Goal: Information Seeking & Learning: Learn about a topic

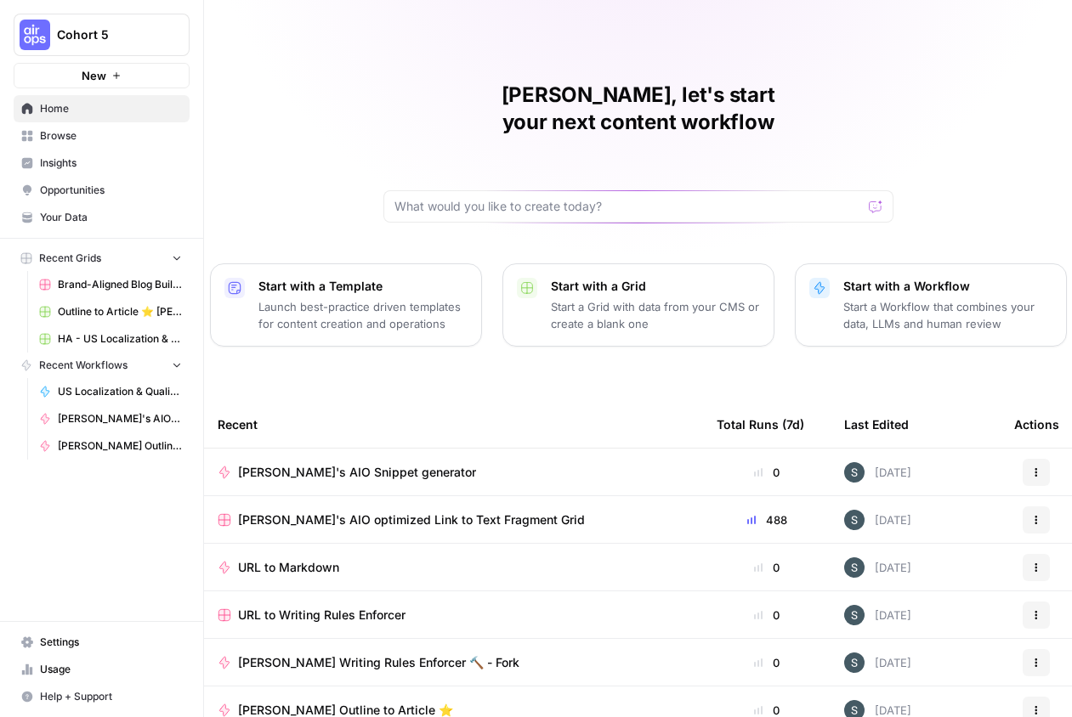
click at [302, 464] on span "[PERSON_NAME]'s AIO Snippet generator" at bounding box center [357, 472] width 238 height 17
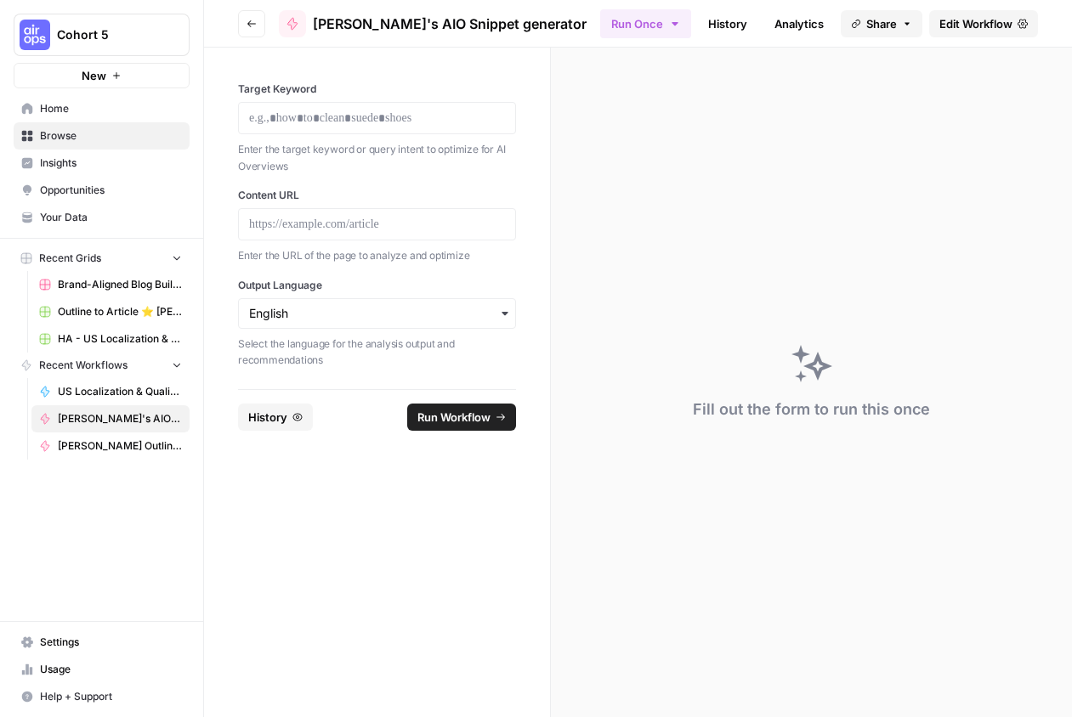
click at [956, 13] on link "Edit Workflow" at bounding box center [983, 23] width 109 height 27
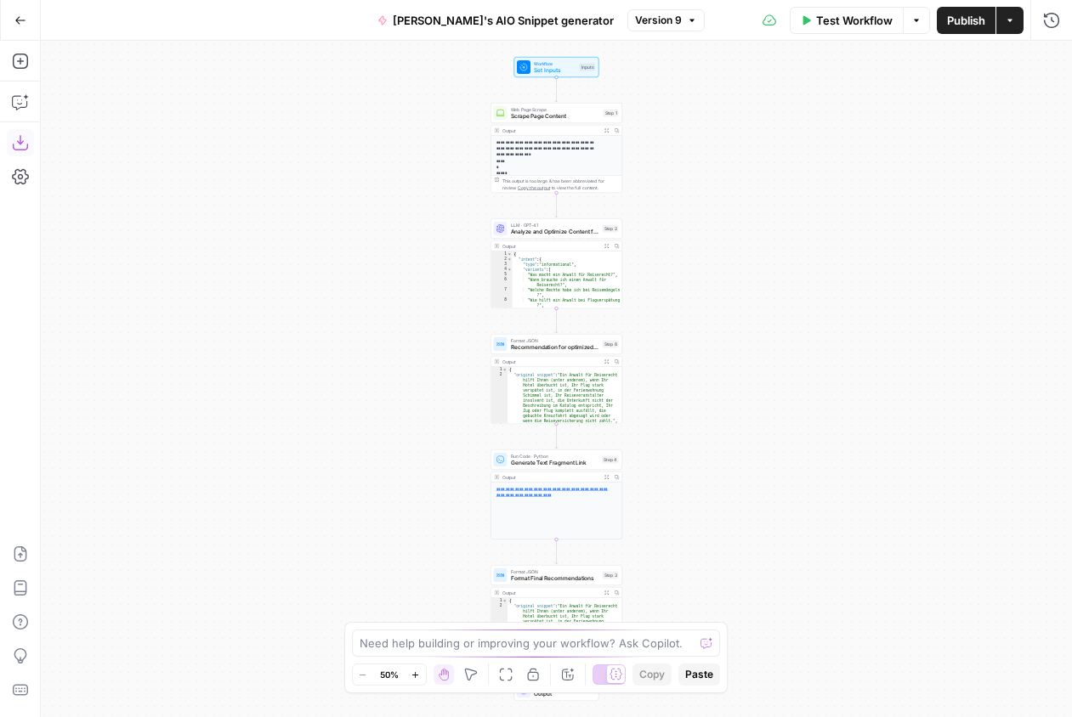
click at [21, 142] on icon "button" at bounding box center [20, 142] width 17 height 17
click at [16, 12] on button "Go Back" at bounding box center [20, 20] width 31 height 31
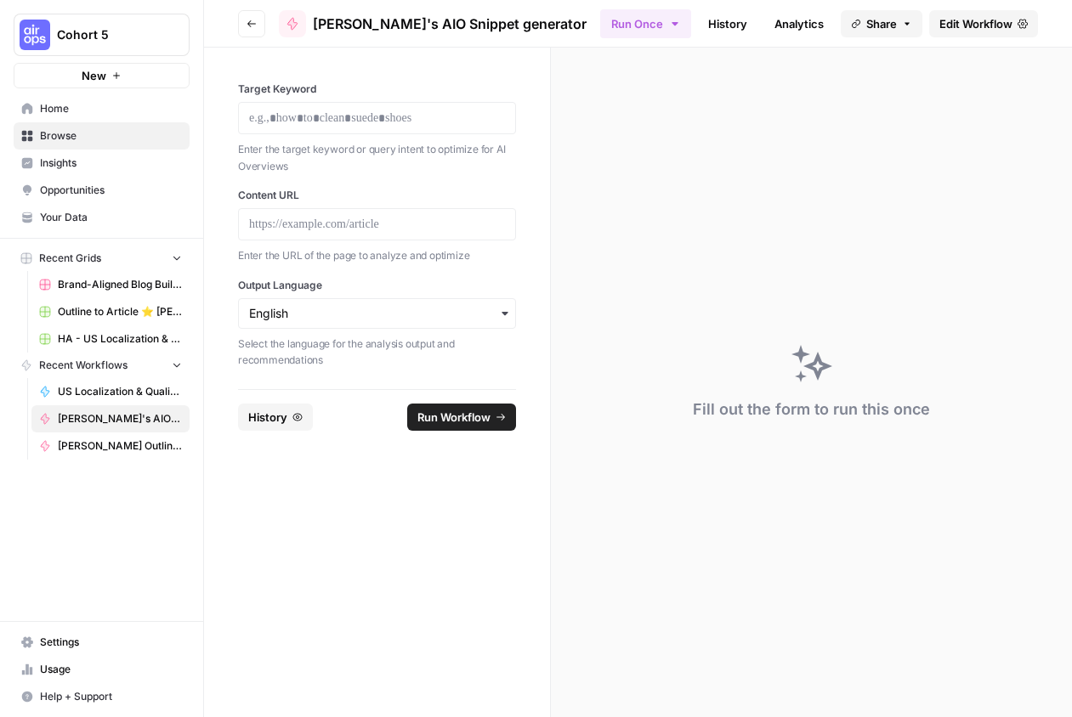
click at [257, 22] on button "Go back" at bounding box center [251, 23] width 27 height 27
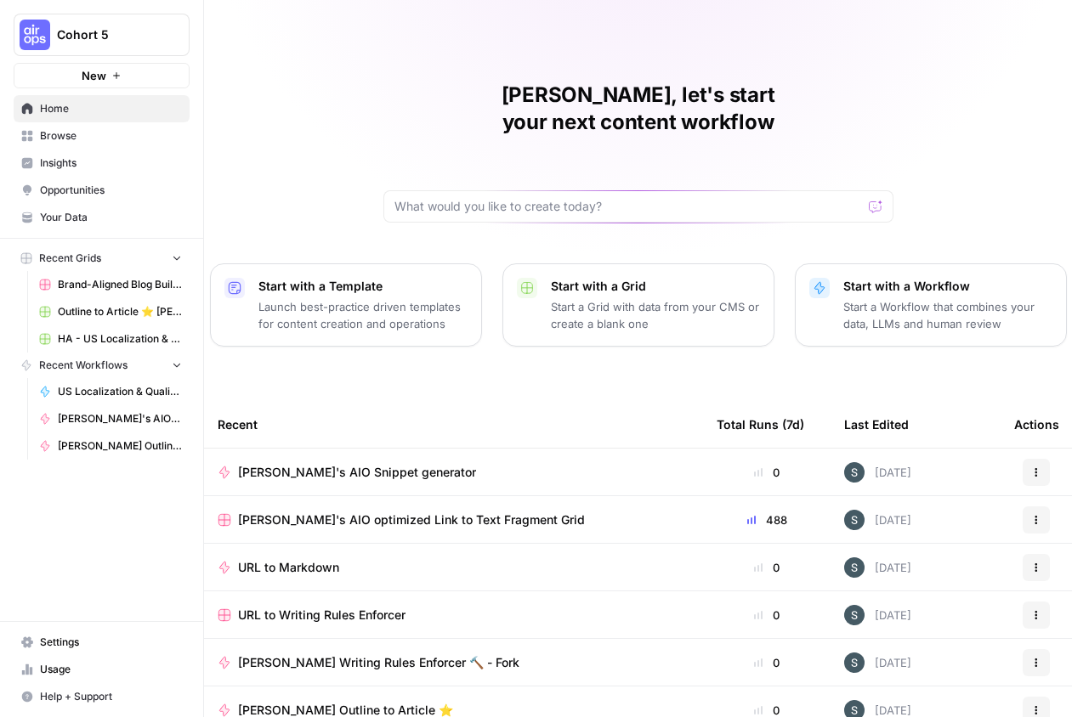
scroll to position [65, 0]
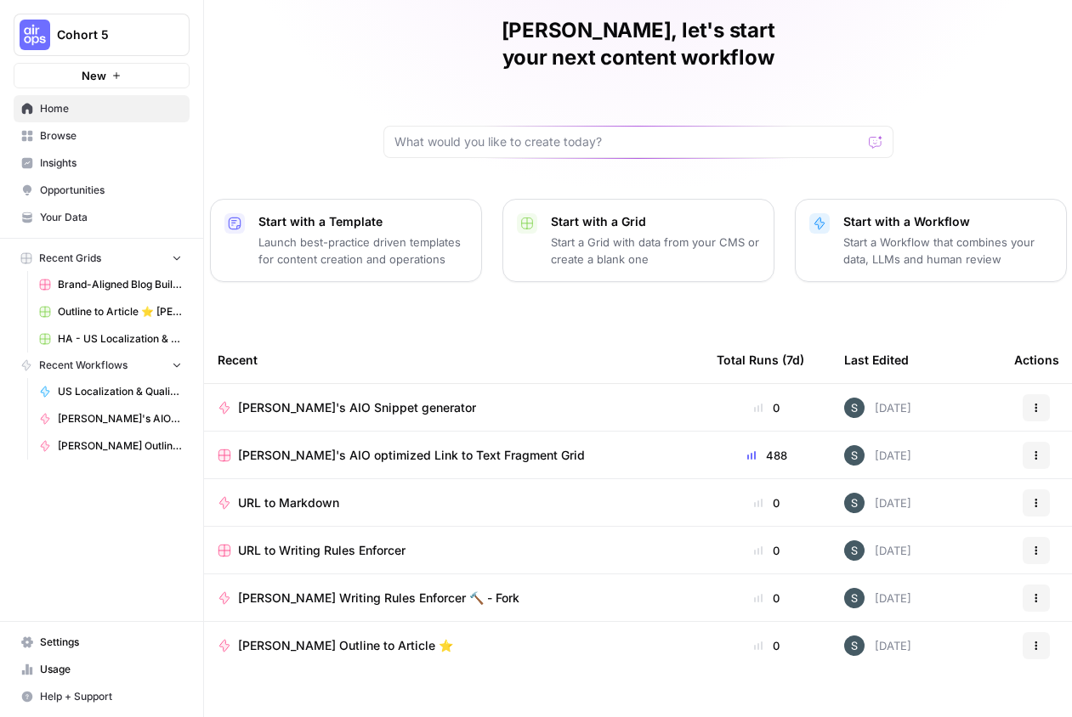
click at [310, 495] on span "URL to Markdown" at bounding box center [288, 503] width 101 height 17
click at [290, 590] on span "[PERSON_NAME] Writing Rules Enforcer 🔨 - Fork" at bounding box center [378, 598] width 281 height 17
click at [284, 637] on span "Paulas's Outline to Article ⭐️" at bounding box center [345, 645] width 215 height 17
click at [82, 125] on link "Browse" at bounding box center [102, 135] width 176 height 27
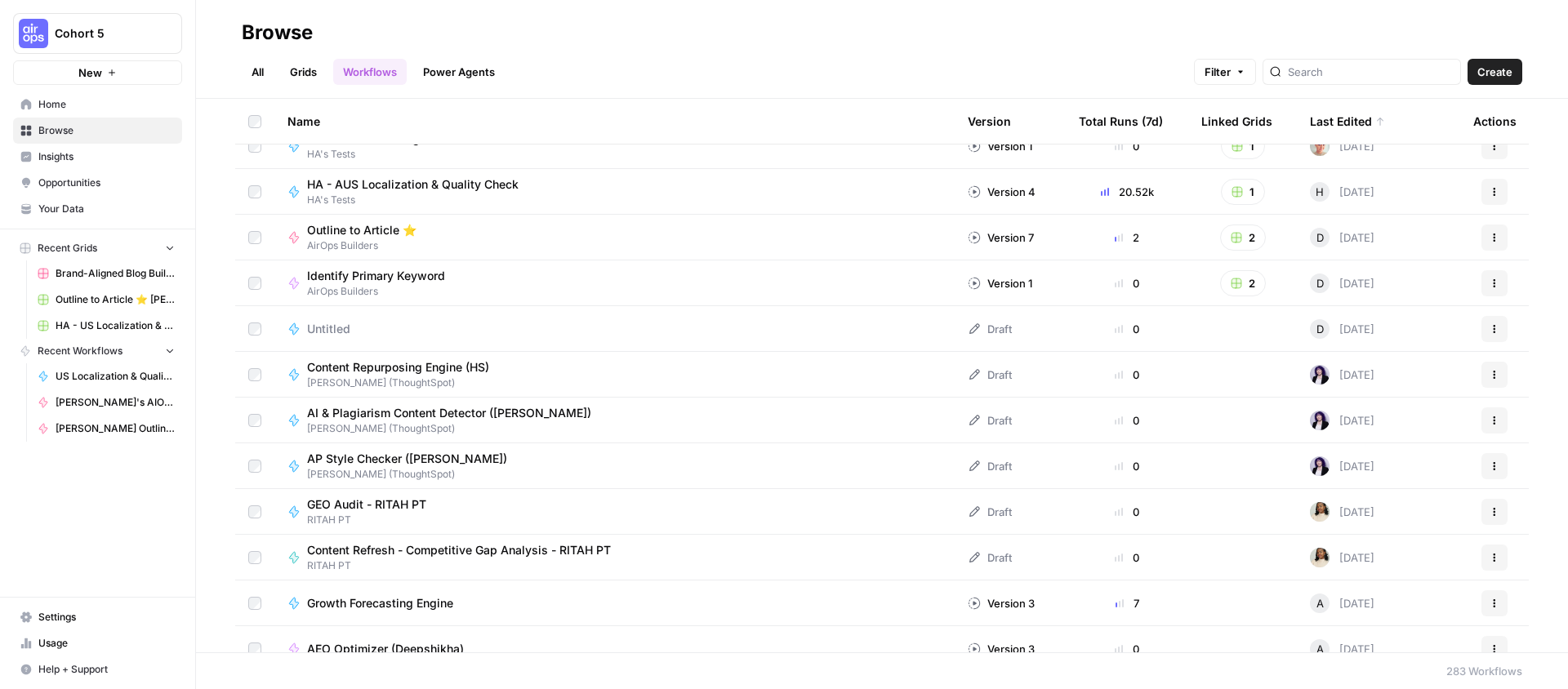
scroll to position [22, 0]
click at [447, 365] on span "Content Repurposing Engine (HS)" at bounding box center [399, 366] width 183 height 16
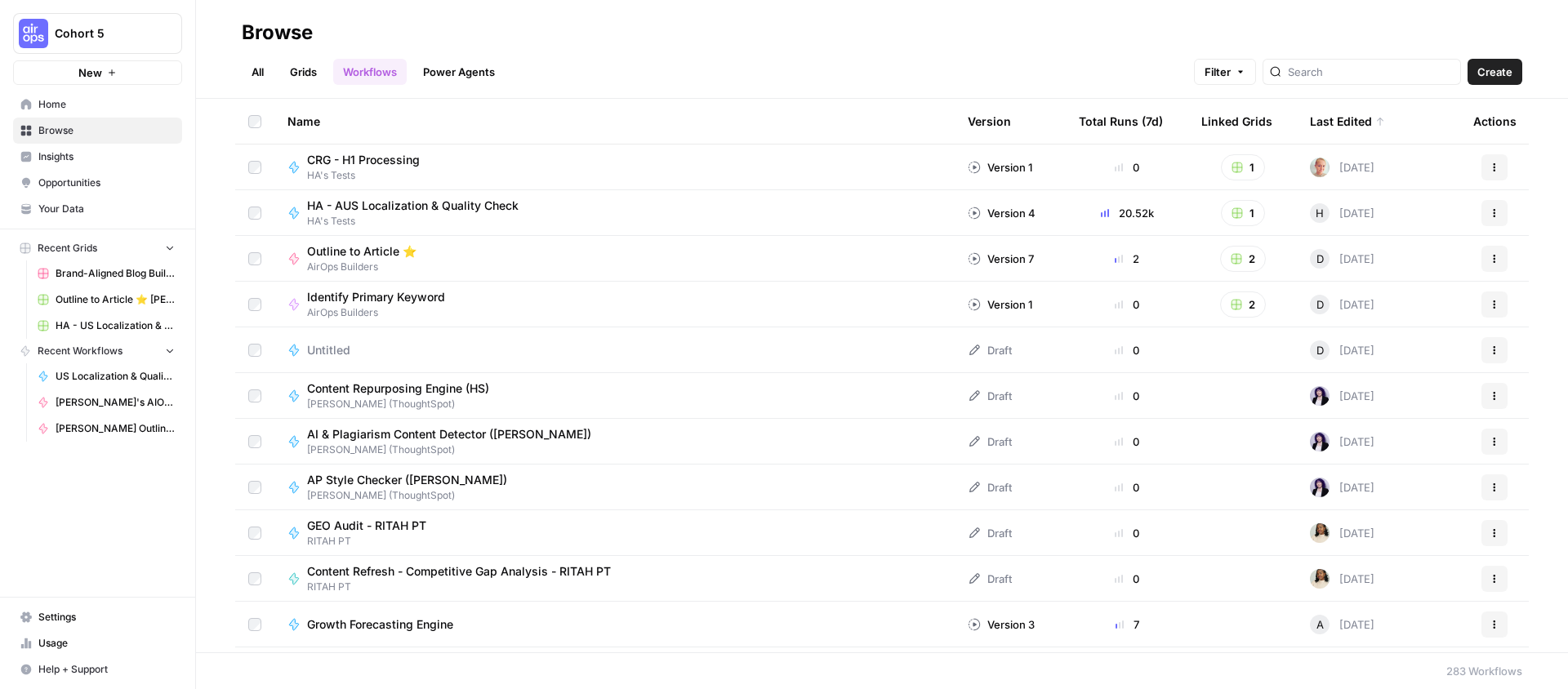
scroll to position [3, 0]
click at [1029, 122] on div "Total Runs (7d)" at bounding box center [1121, 121] width 85 height 45
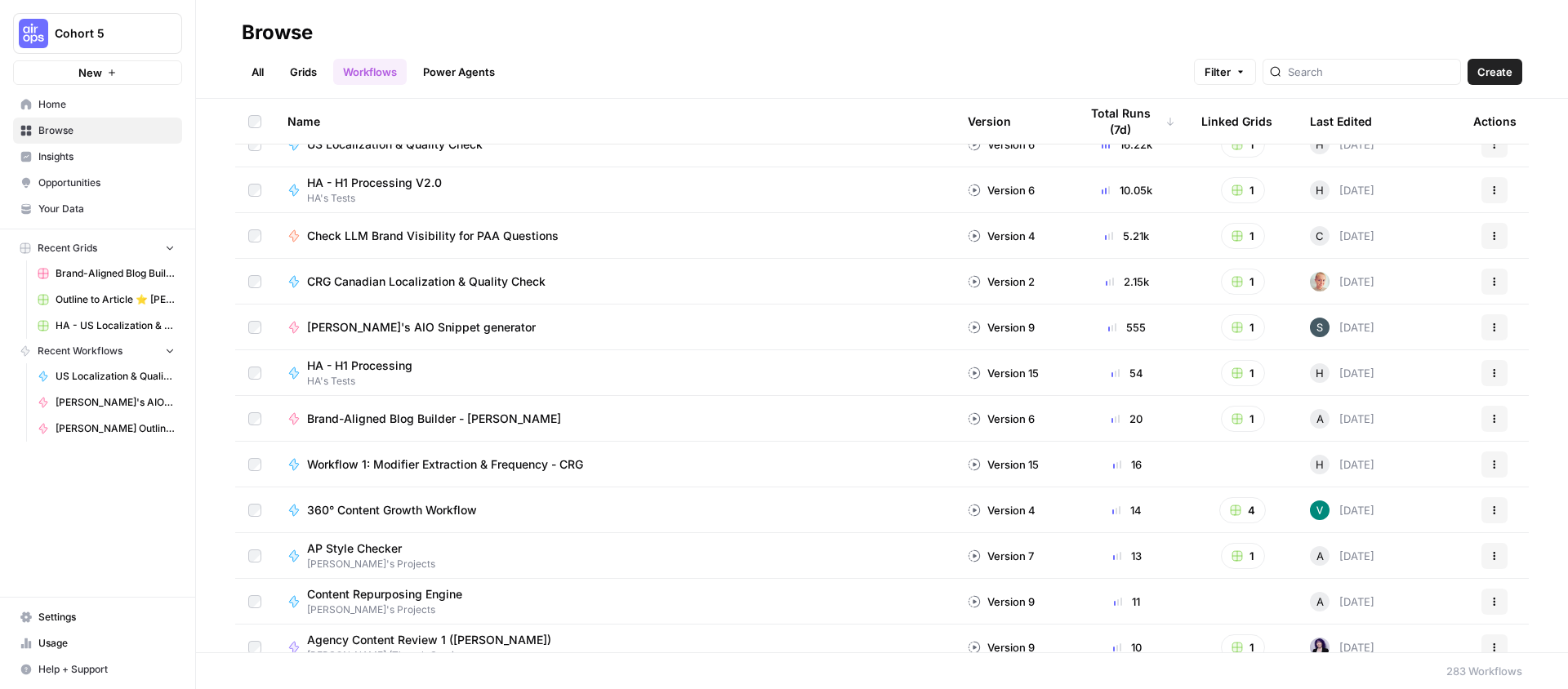
scroll to position [80, 0]
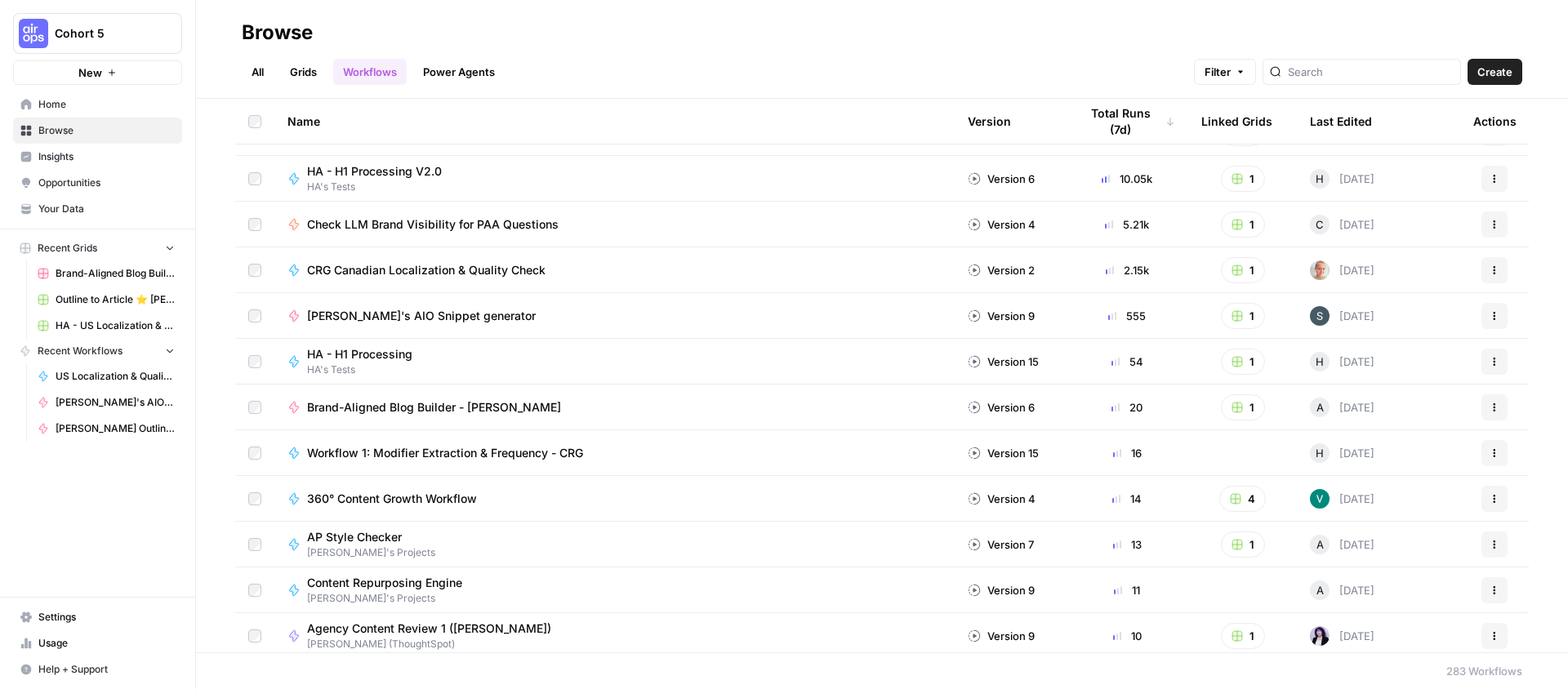
click at [412, 226] on span "Check LLM Brand Visibility for PAA Questions" at bounding box center [433, 224] width 252 height 16
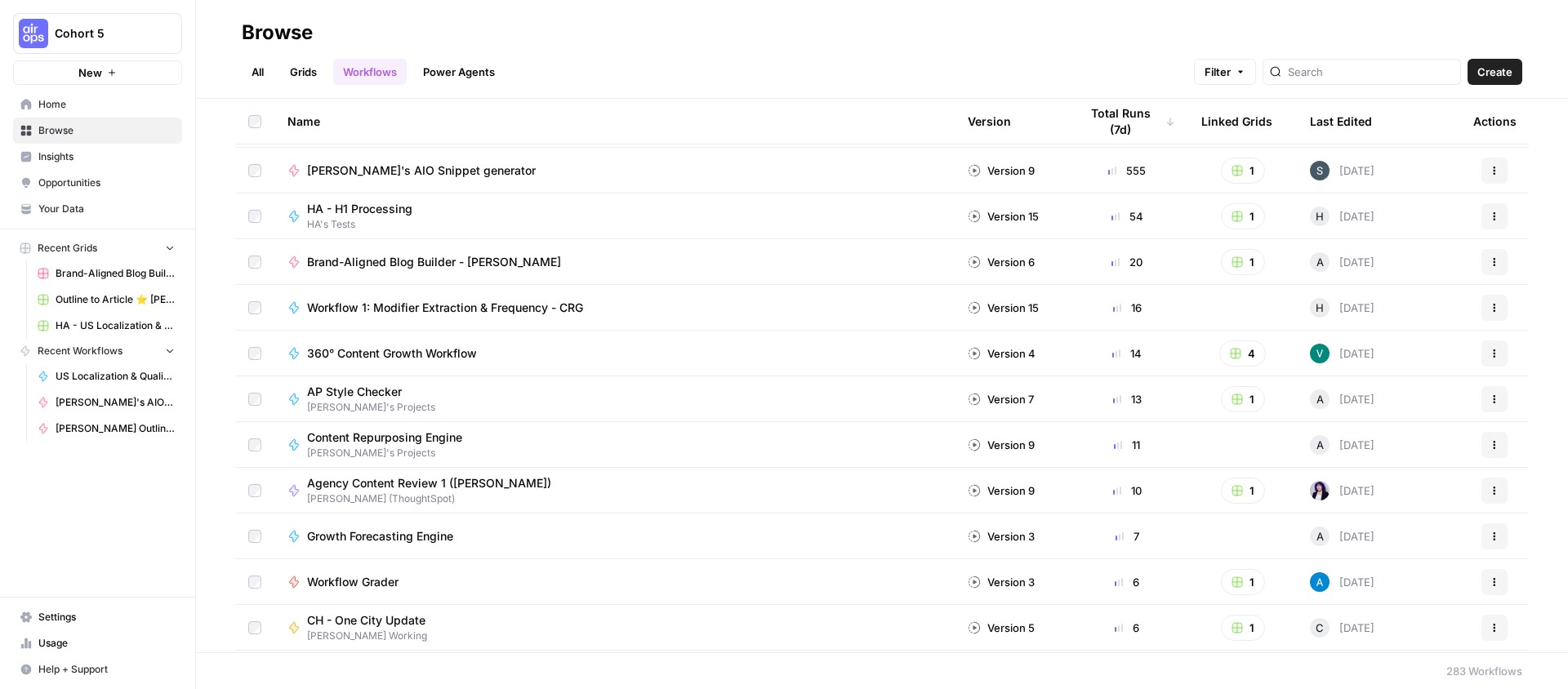
scroll to position [299, 0]
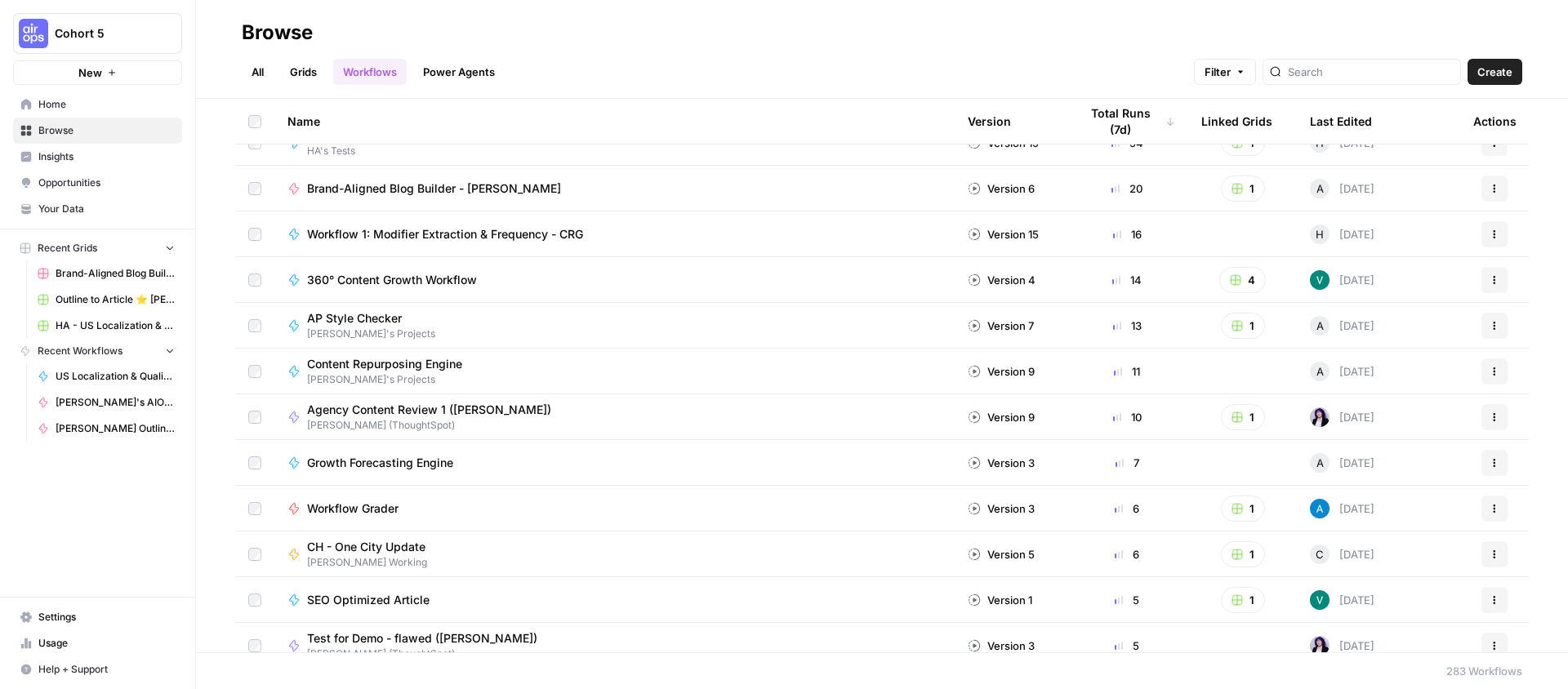
click at [370, 602] on span "SEO Optimized Article" at bounding box center [368, 600] width 122 height 16
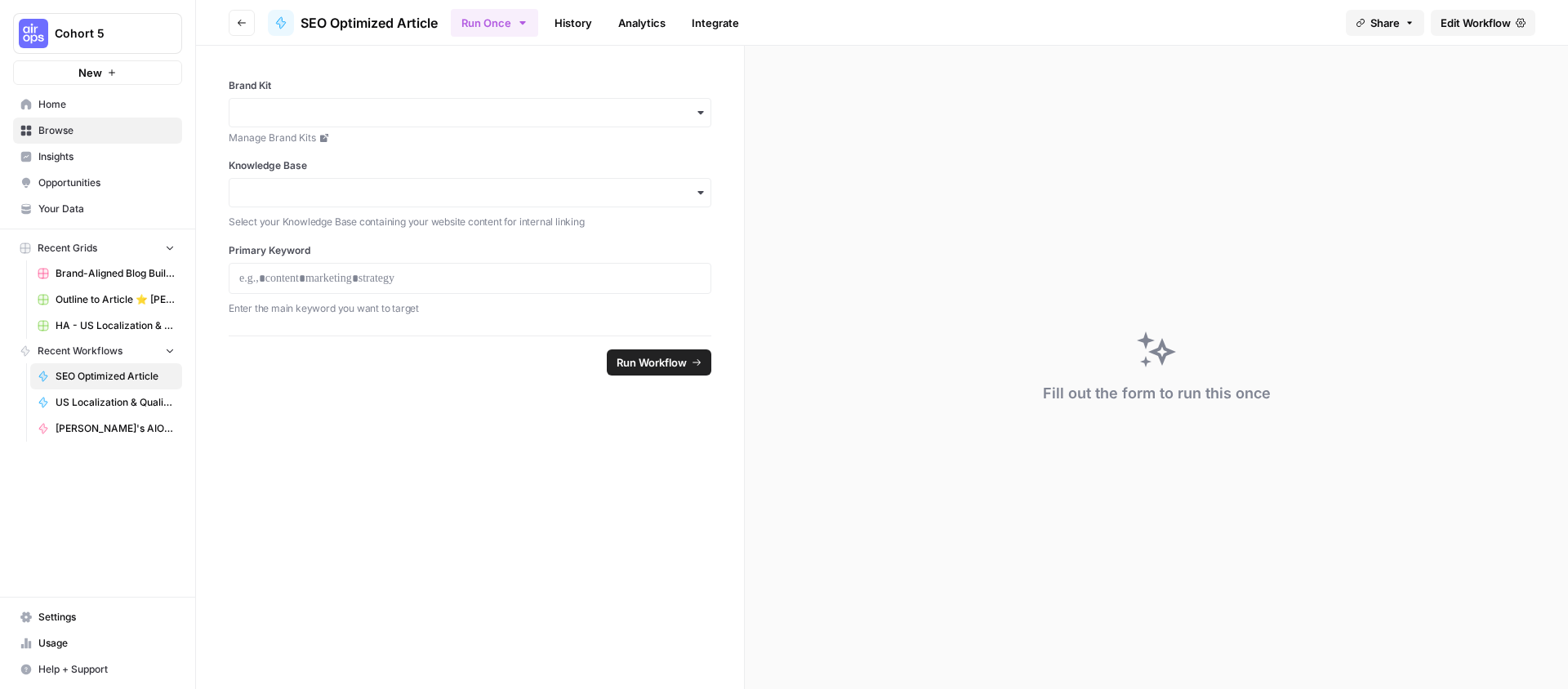
click at [573, 32] on link "History" at bounding box center [573, 22] width 57 height 26
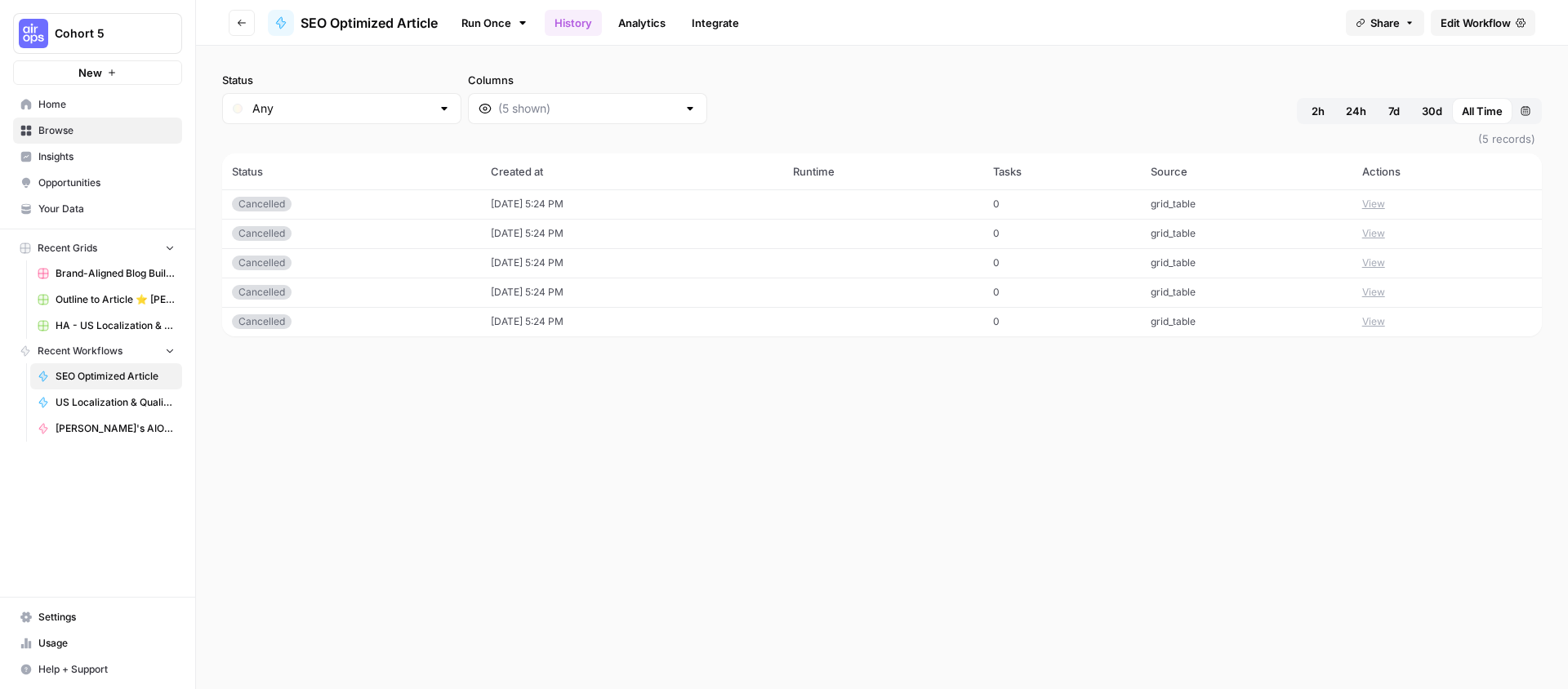
click at [1029, 23] on span "Edit Workflow" at bounding box center [1475, 22] width 70 height 16
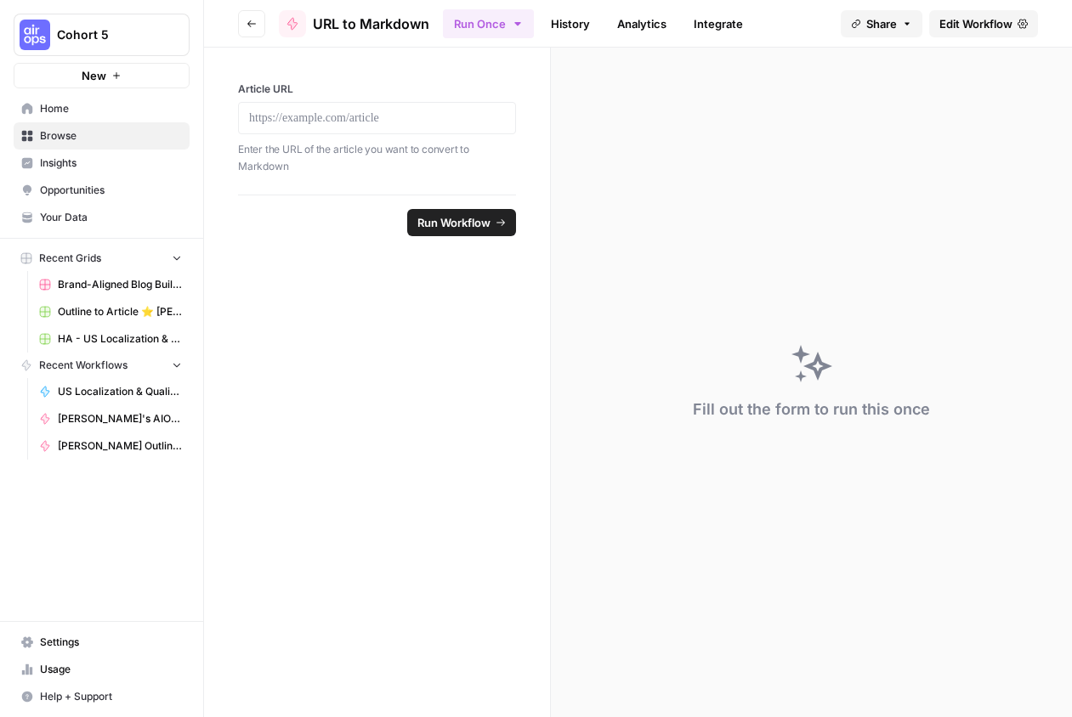
click at [939, 22] on span "Edit Workflow" at bounding box center [975, 23] width 73 height 17
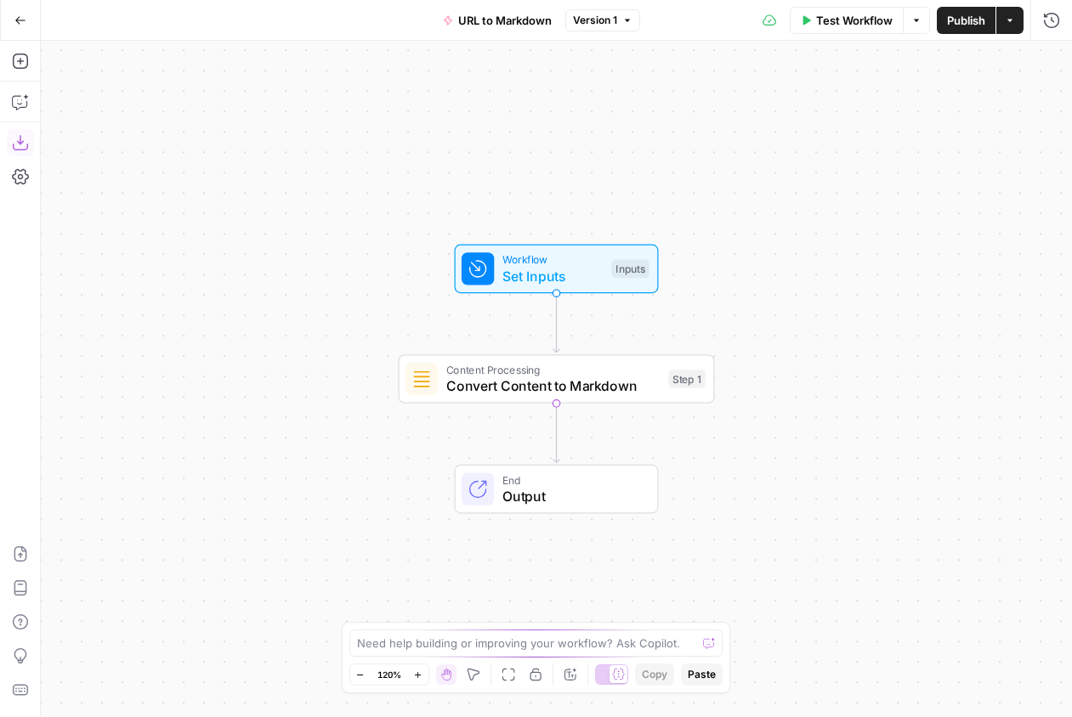
click at [17, 148] on icon "button" at bounding box center [20, 142] width 17 height 17
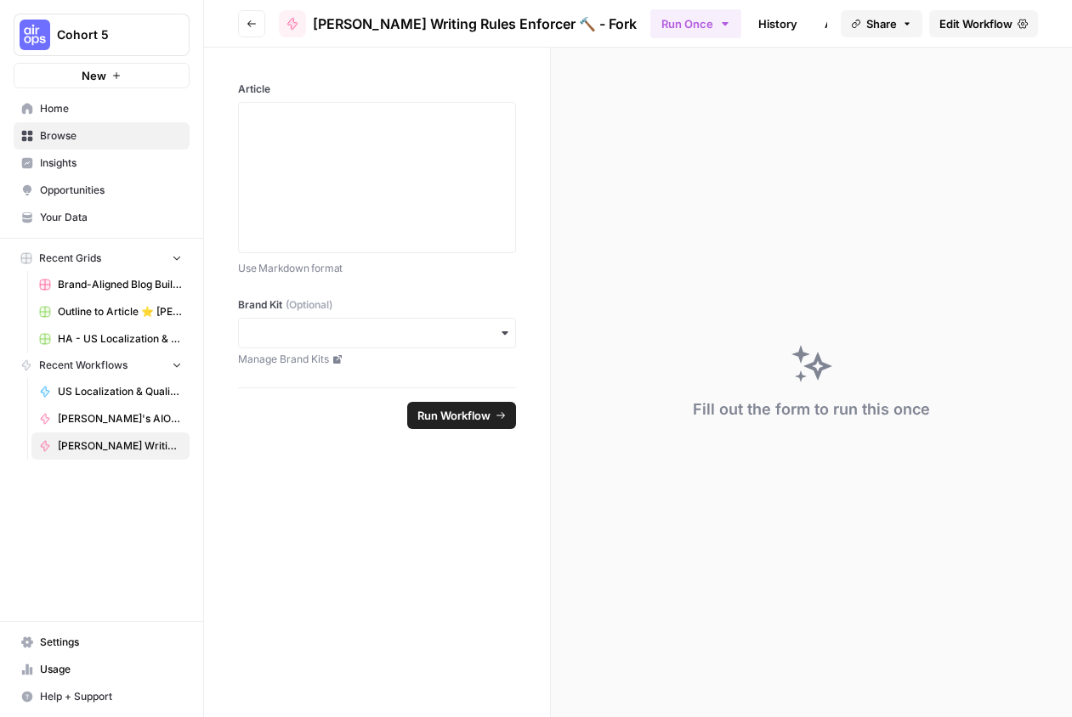
click at [965, 8] on header "Go back [PERSON_NAME] Writing Rules Enforcer 🔨 - Fork Run Once History Analytic…" at bounding box center [638, 24] width 868 height 48
click at [963, 23] on span "Edit Workflow" at bounding box center [975, 23] width 73 height 17
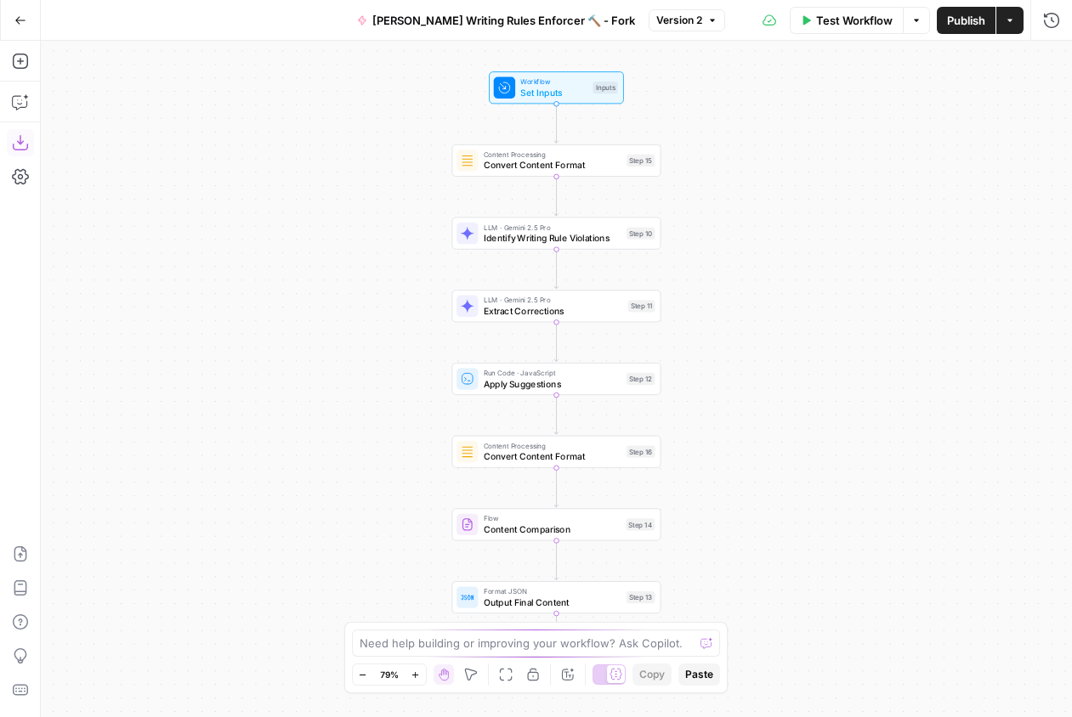
click at [22, 154] on button "Download as JSON" at bounding box center [20, 142] width 27 height 27
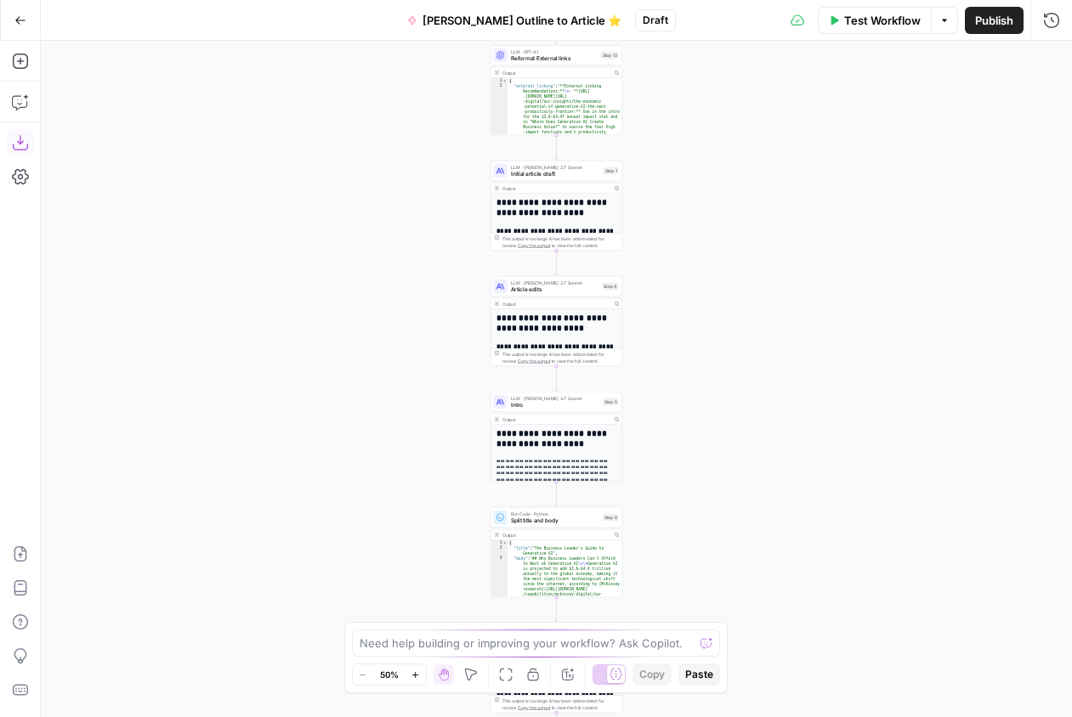
click at [20, 144] on icon "button" at bounding box center [19, 142] width 15 height 15
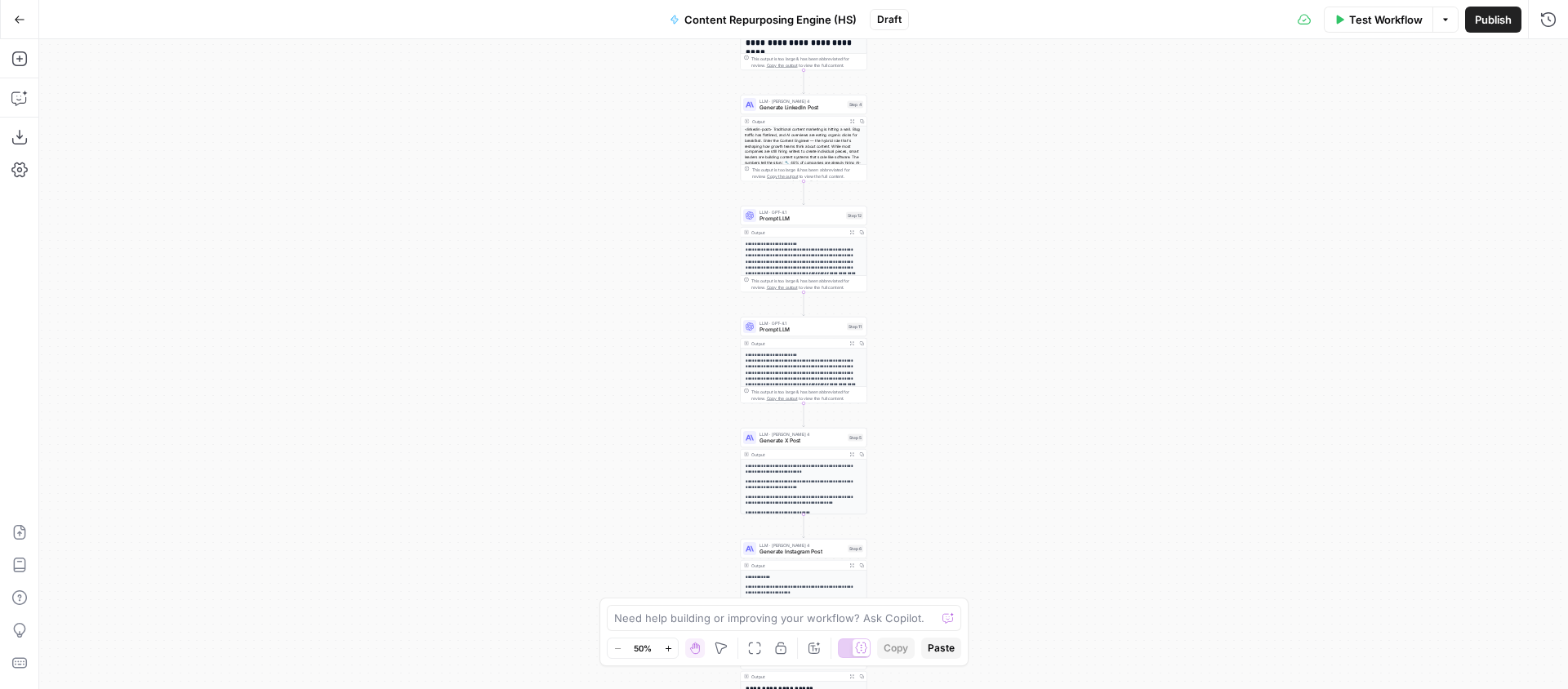
drag, startPoint x: 950, startPoint y: 199, endPoint x: 953, endPoint y: 133, distance: 66.1
click at [950, 221] on div "**********" at bounding box center [803, 364] width 1529 height 650
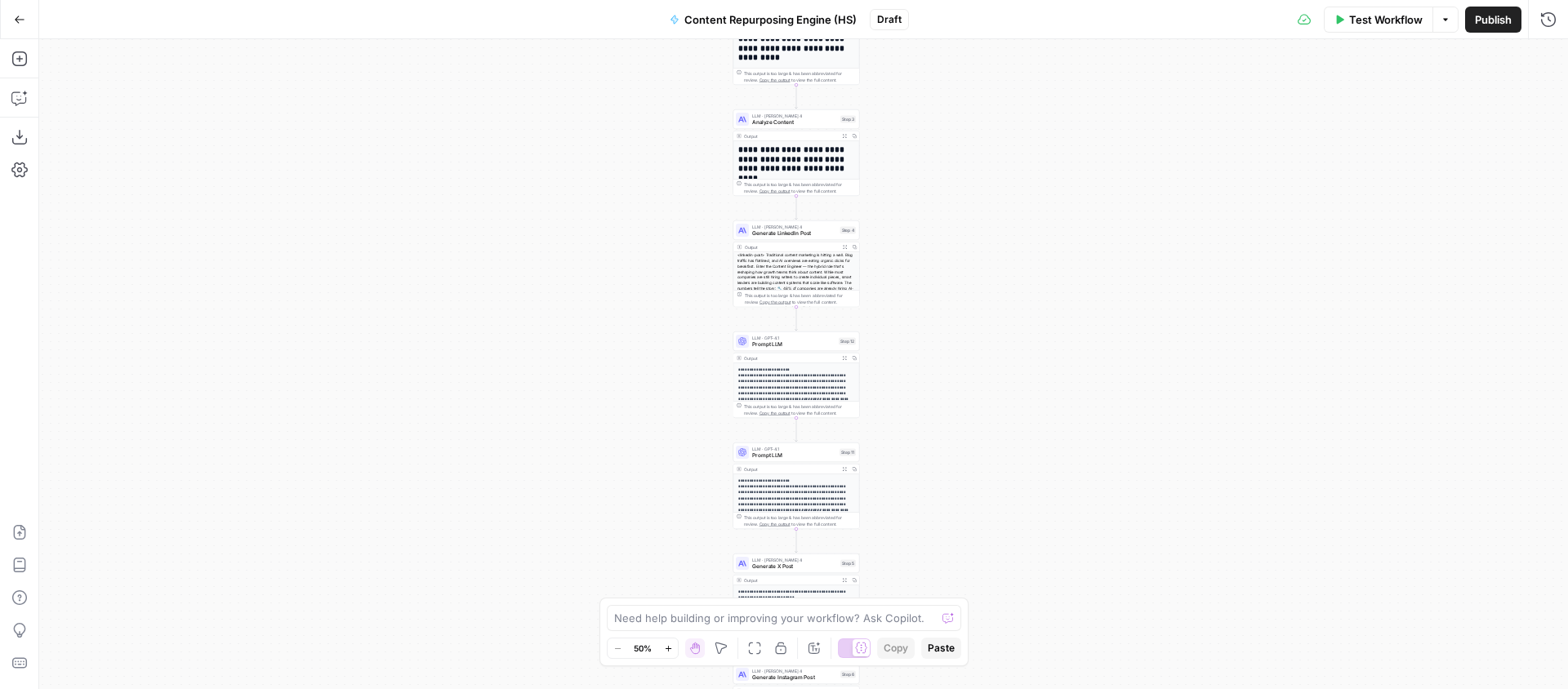
drag, startPoint x: 952, startPoint y: 171, endPoint x: 933, endPoint y: 286, distance: 116.6
click at [934, 306] on div "**********" at bounding box center [803, 364] width 1529 height 650
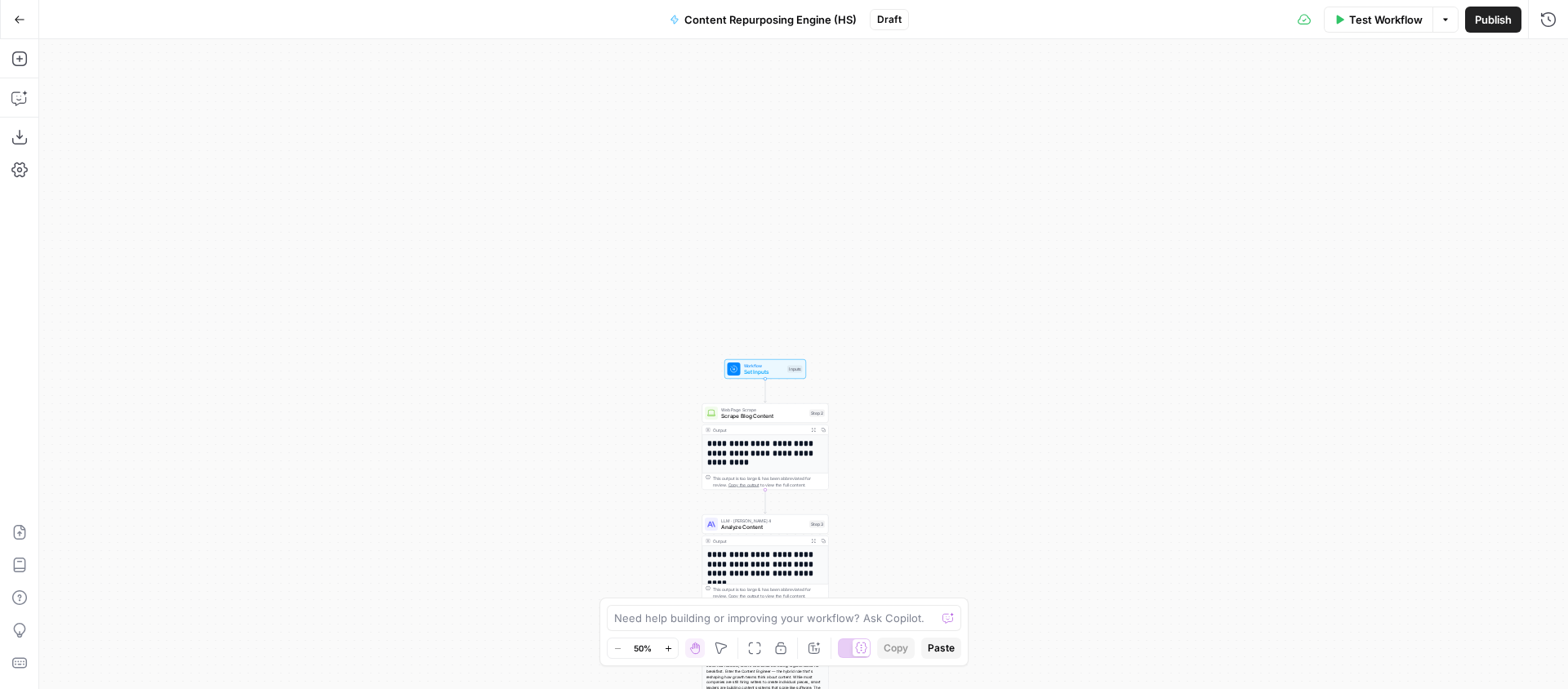
drag, startPoint x: 919, startPoint y: 128, endPoint x: 894, endPoint y: 484, distance: 356.9
click at [895, 486] on div "**********" at bounding box center [803, 364] width 1529 height 650
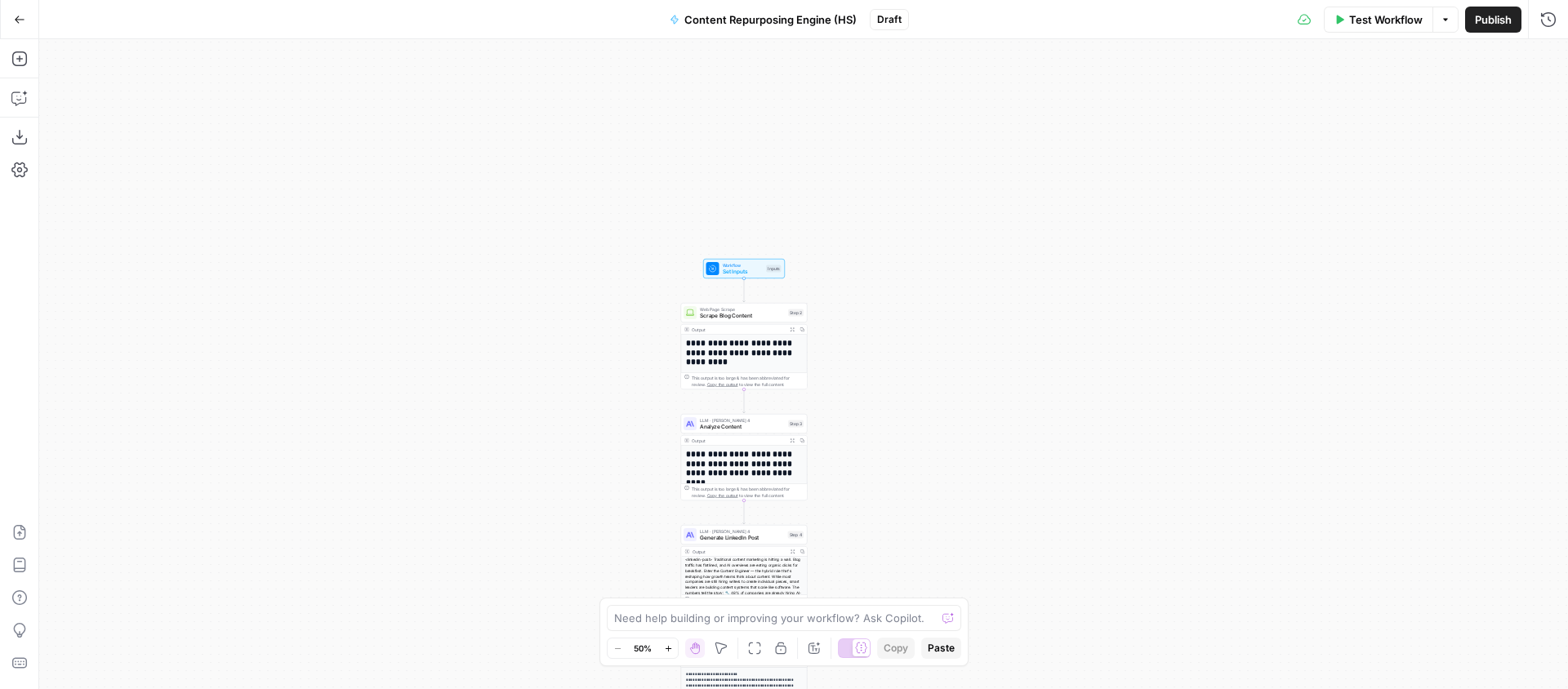
drag, startPoint x: 902, startPoint y: 487, endPoint x: 825, endPoint y: 73, distance: 421.1
click at [846, 126] on div "**********" at bounding box center [803, 364] width 1529 height 650
click at [825, 73] on div "**********" at bounding box center [803, 364] width 1529 height 650
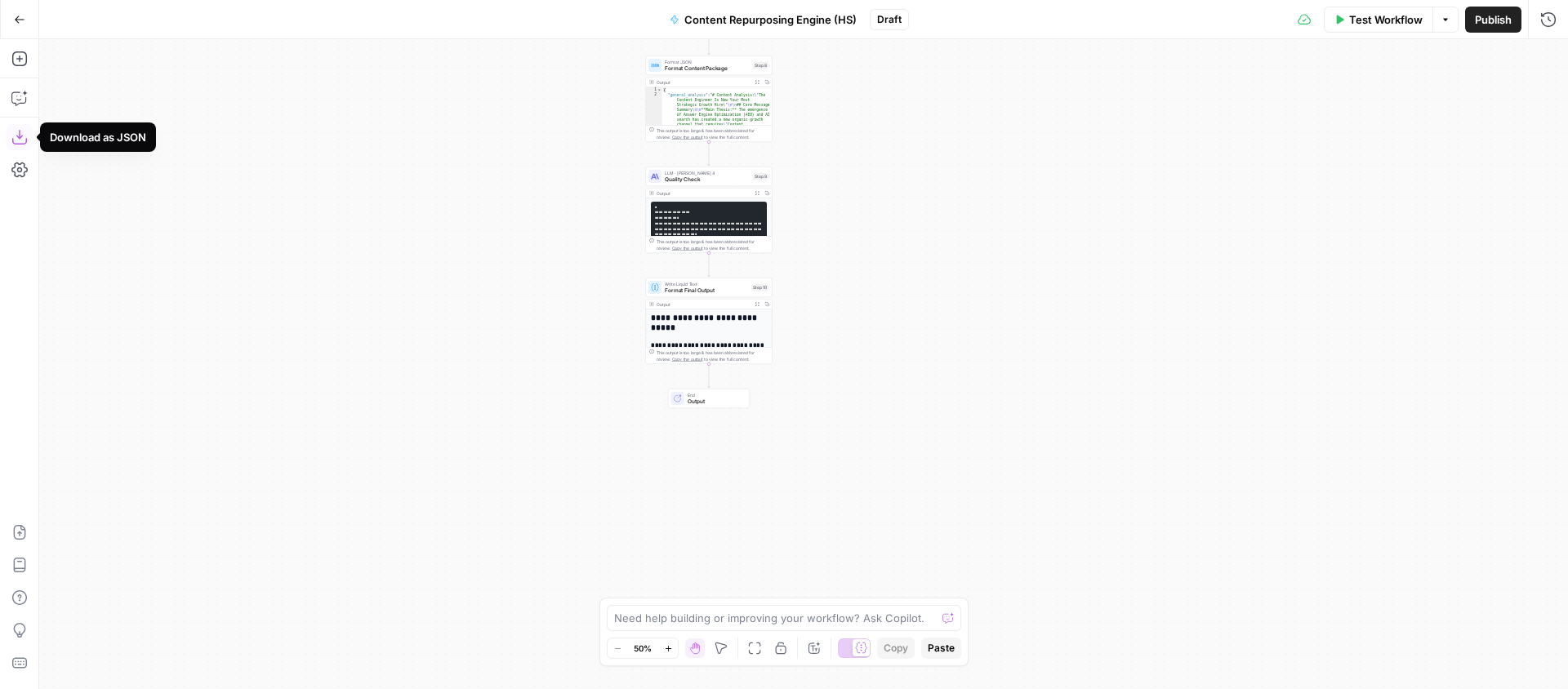
click at [27, 135] on icon "button" at bounding box center [19, 136] width 16 height 16
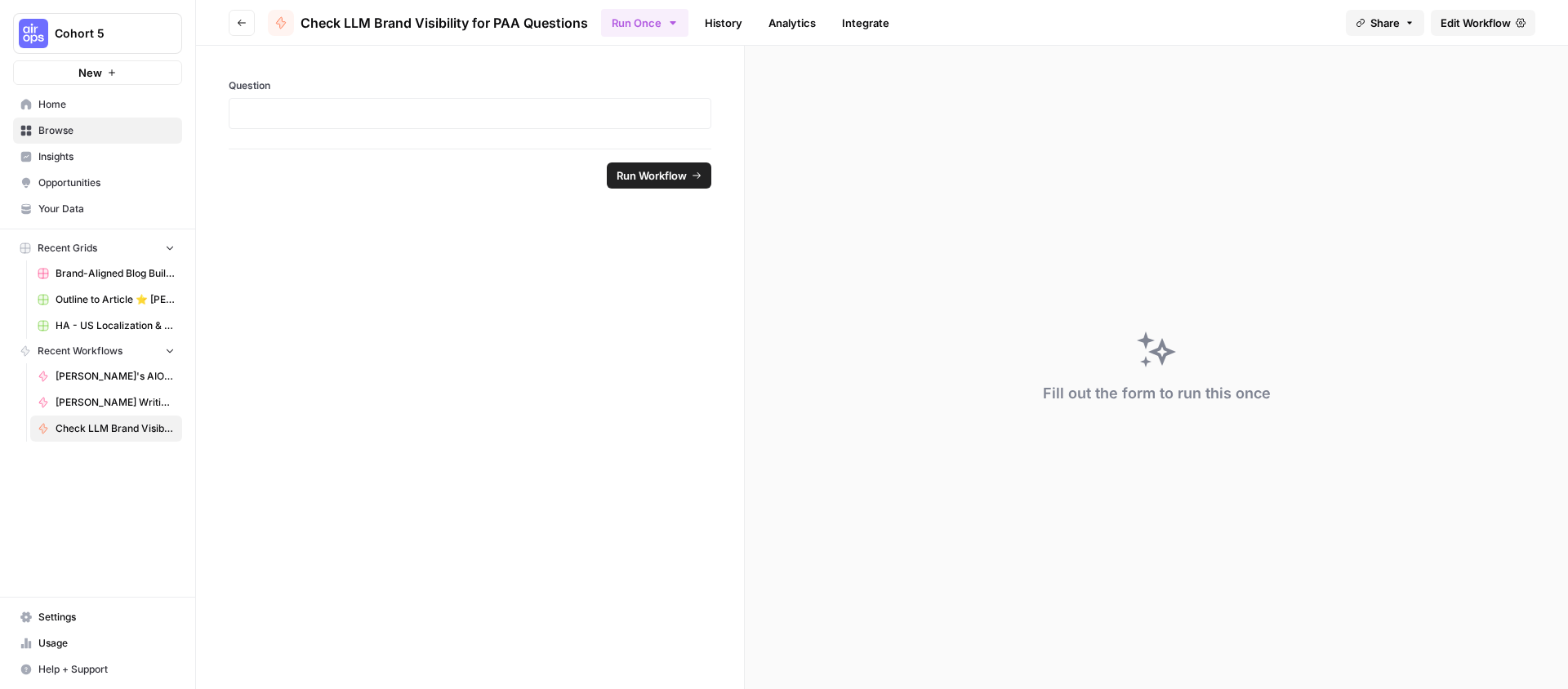
click at [1464, 31] on link "Edit Workflow" at bounding box center [1482, 22] width 105 height 26
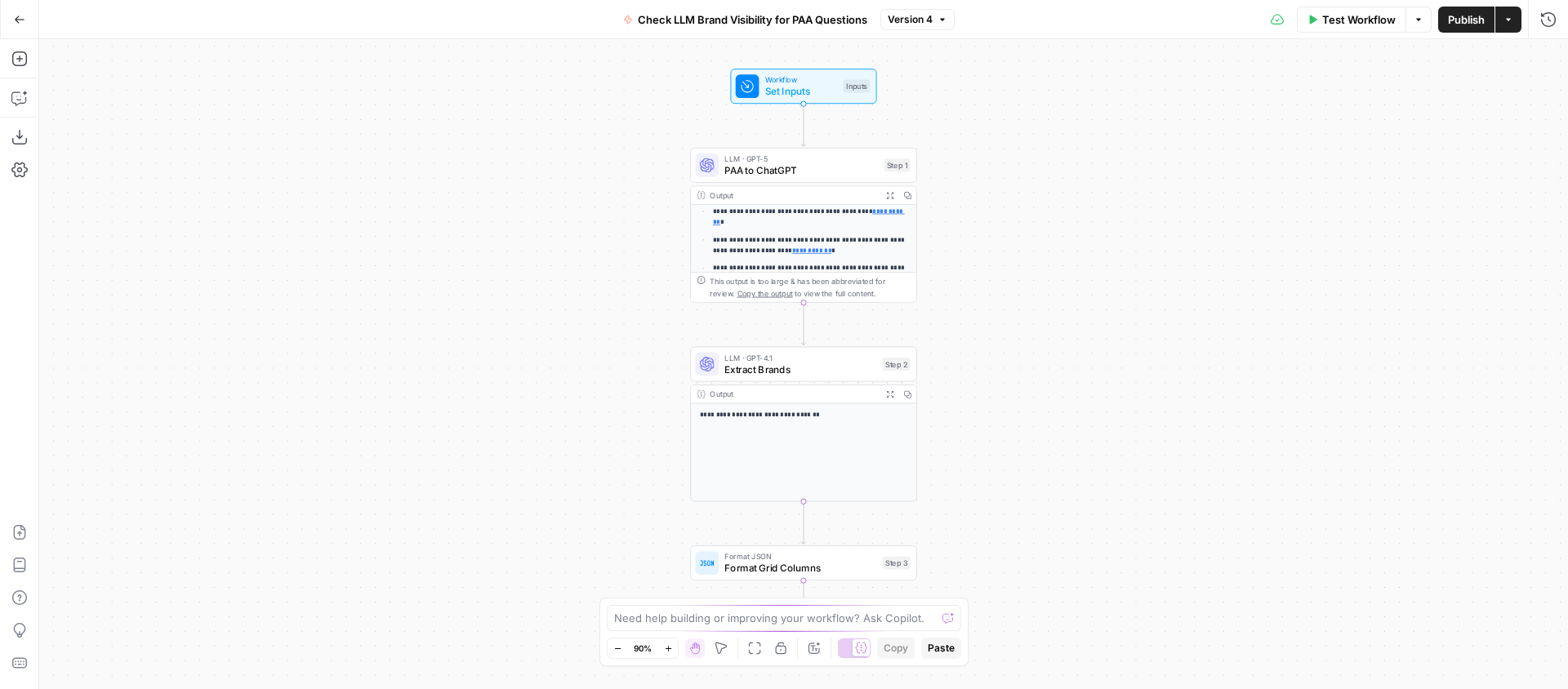
scroll to position [175, 0]
